Goal: Find contact information: Find contact information

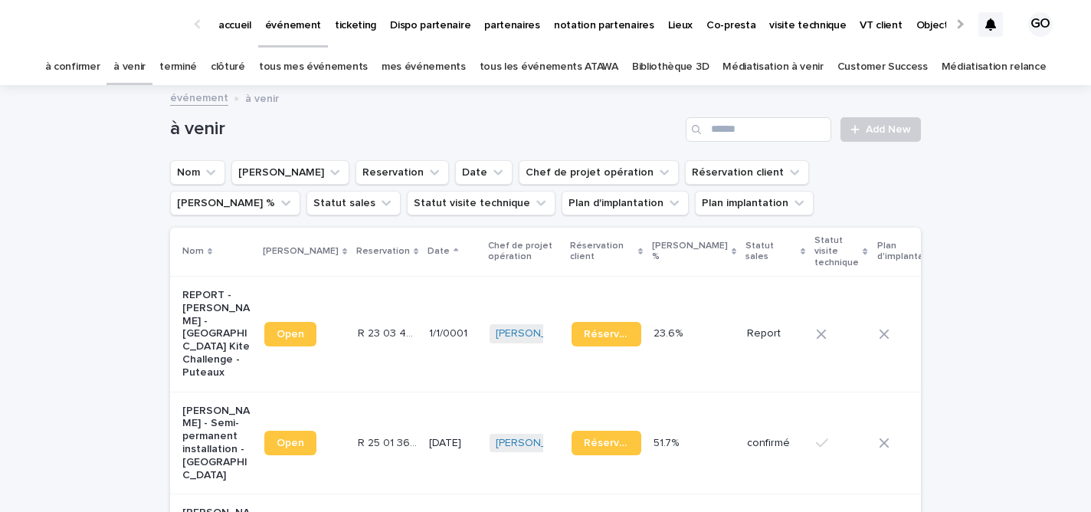
click at [501, 15] on p "partenaires" at bounding box center [512, 16] width 56 height 32
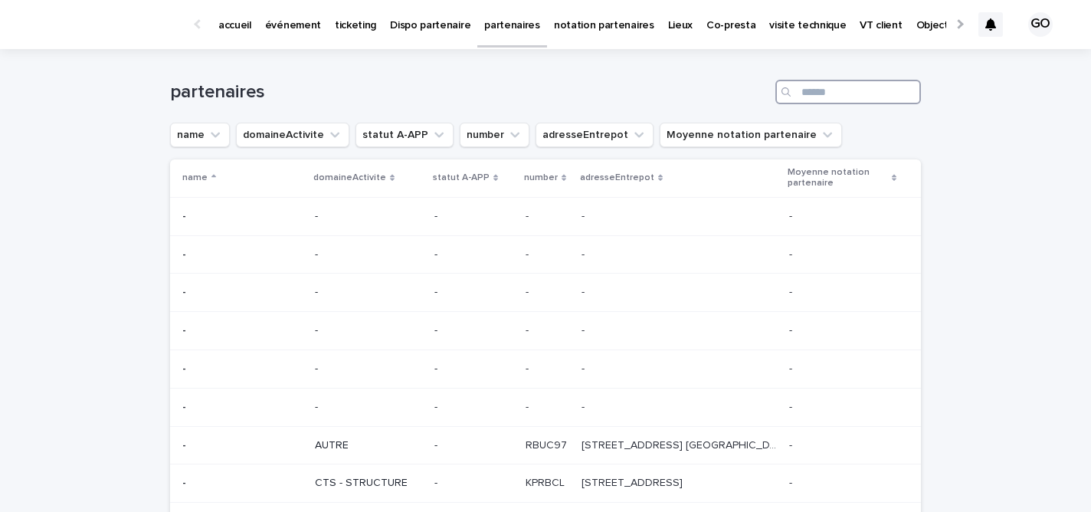
click at [828, 94] on input "Search" at bounding box center [848, 92] width 146 height 25
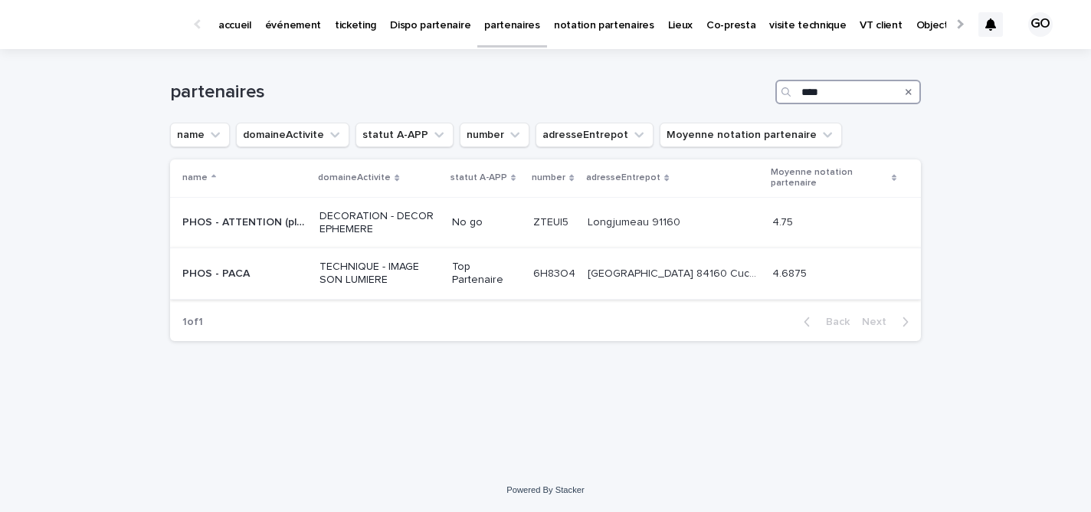
type input "****"
click at [227, 270] on p "PHOS - PACA" at bounding box center [217, 272] width 70 height 16
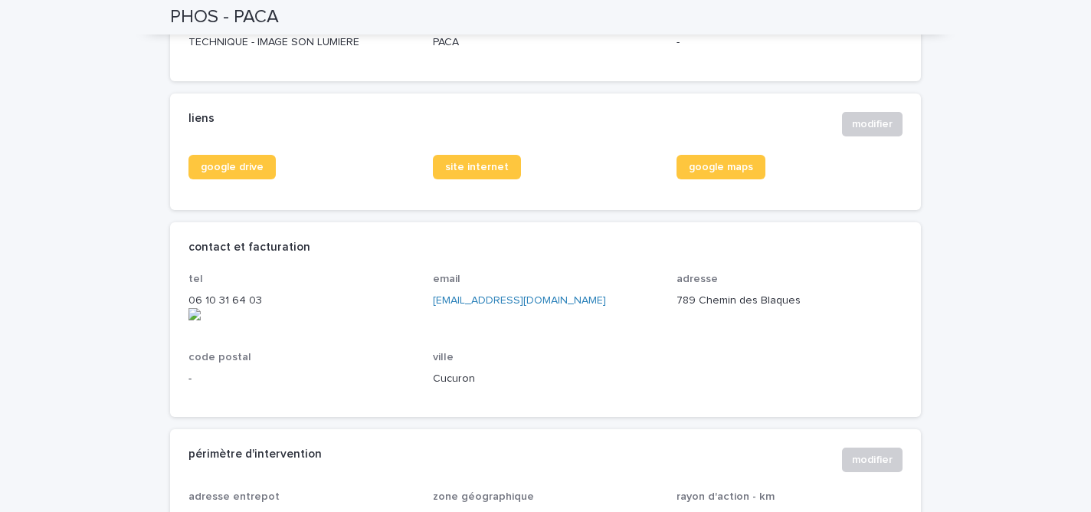
scroll to position [637, 0]
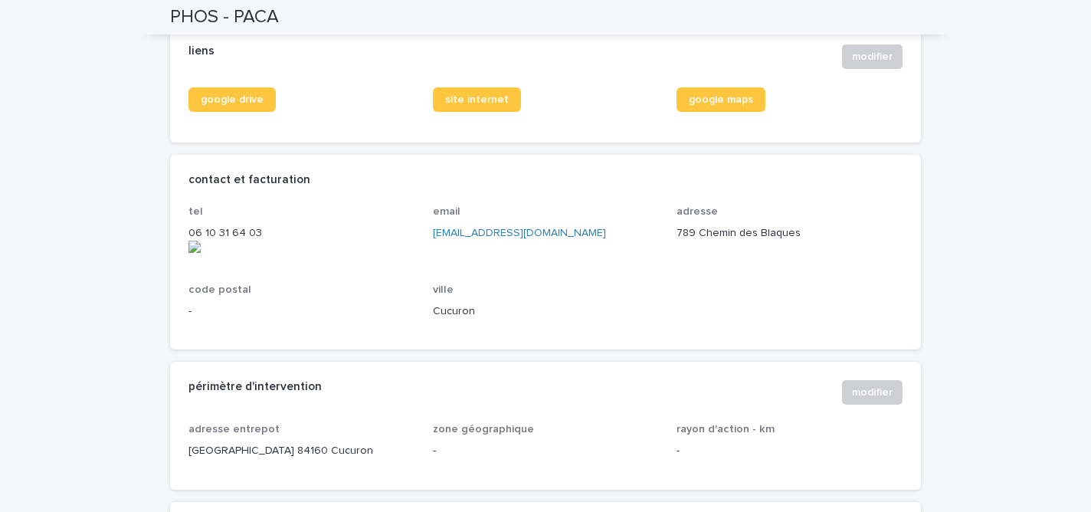
click at [263, 212] on onoff-telecom-ce-actions-button at bounding box center [263, 212] width 0 height 0
drag, startPoint x: 524, startPoint y: 240, endPoint x: 423, endPoint y: 238, distance: 100.3
click at [423, 238] on div "tel 06 10 31 64 03 email phos@orange.fr adresse 789 Chemin des Blaques code pos…" at bounding box center [545, 268] width 714 height 126
copy link "[EMAIL_ADDRESS][DOMAIN_NAME]"
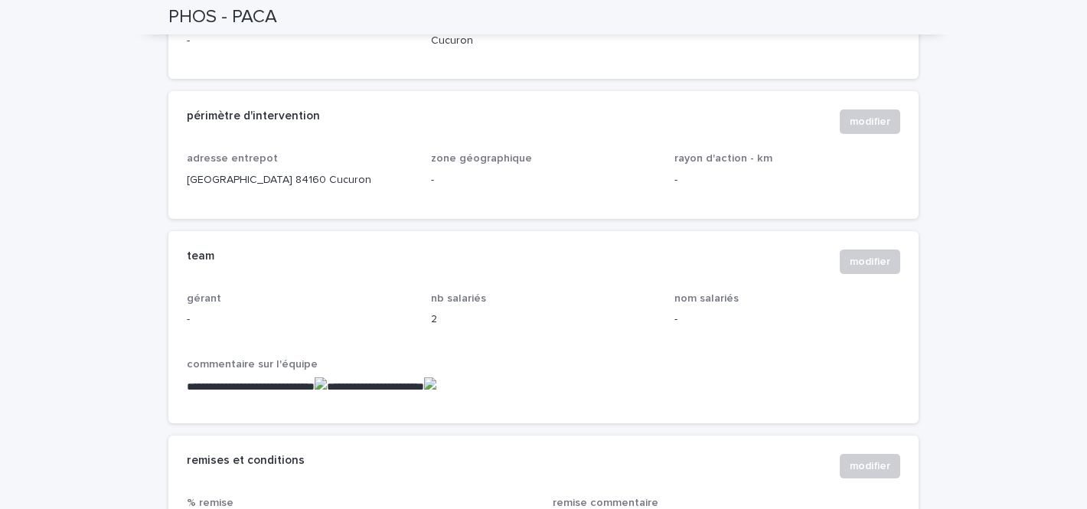
scroll to position [518, 0]
